Goal: Transaction & Acquisition: Purchase product/service

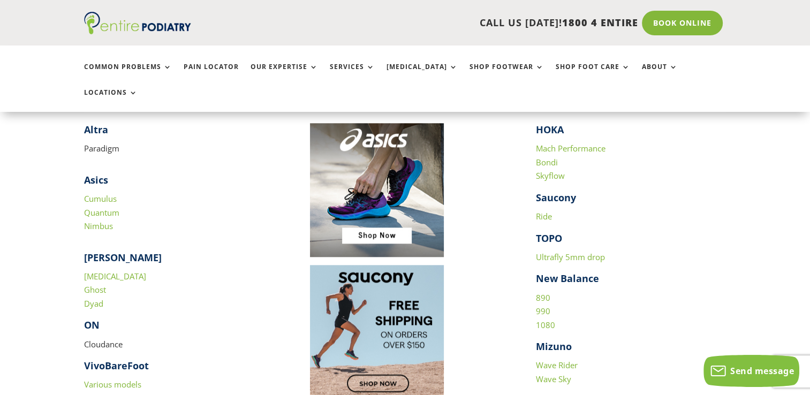
scroll to position [1159, 0]
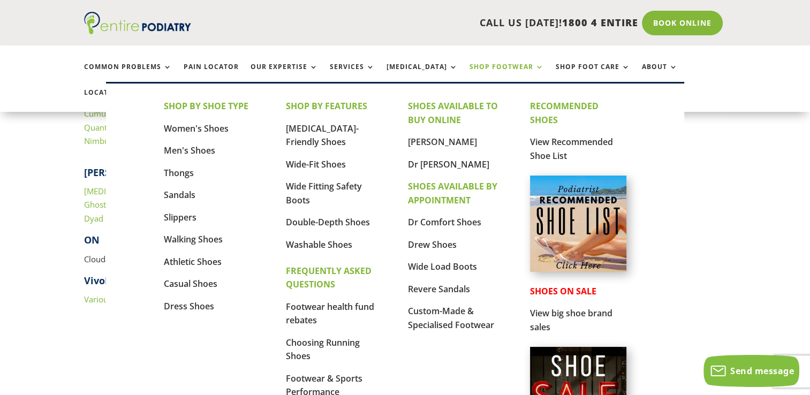
click at [508, 71] on link "Shop Footwear" at bounding box center [507, 74] width 74 height 23
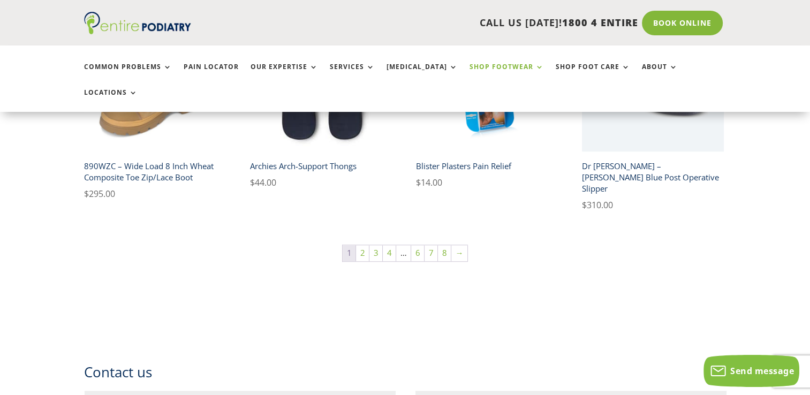
scroll to position [859, 0]
click at [361, 244] on link "2" at bounding box center [362, 252] width 13 height 16
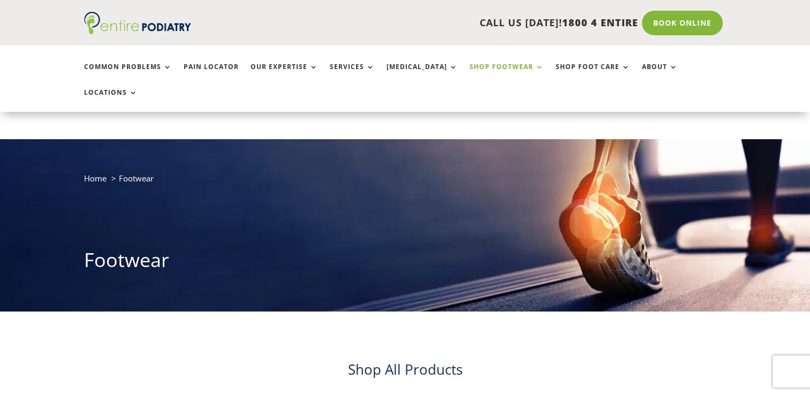
scroll to position [171, 0]
